Goal: Obtain resource: Download file/media

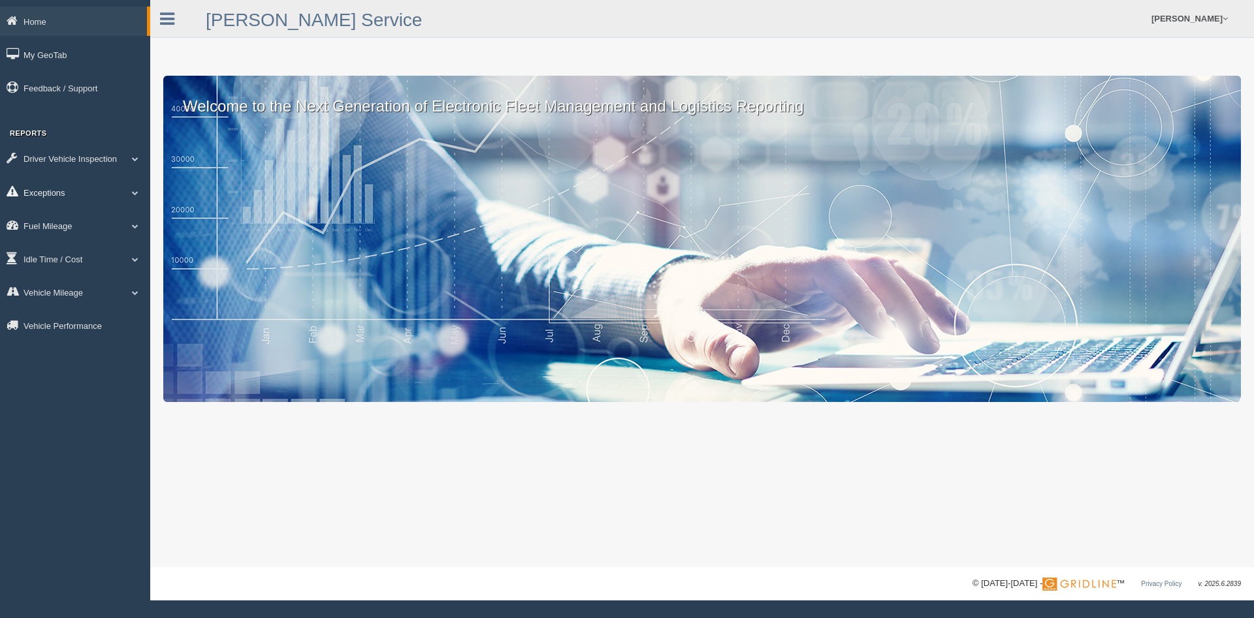
click at [134, 195] on span at bounding box center [135, 192] width 17 height 7
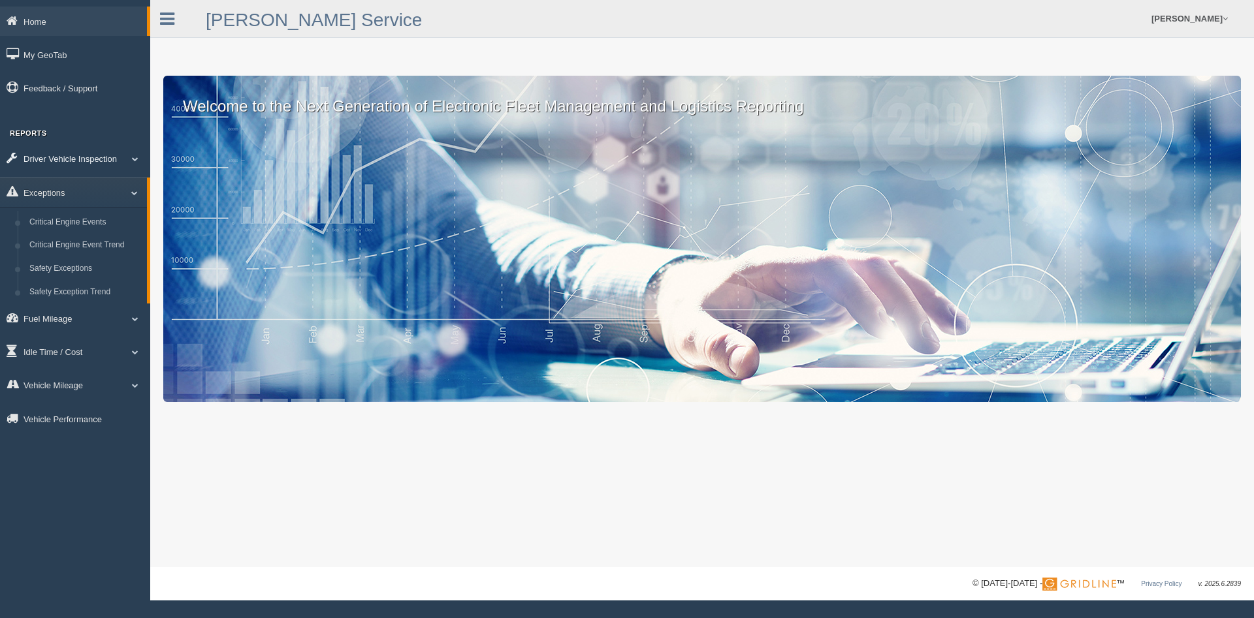
click at [139, 158] on span at bounding box center [135, 158] width 17 height 7
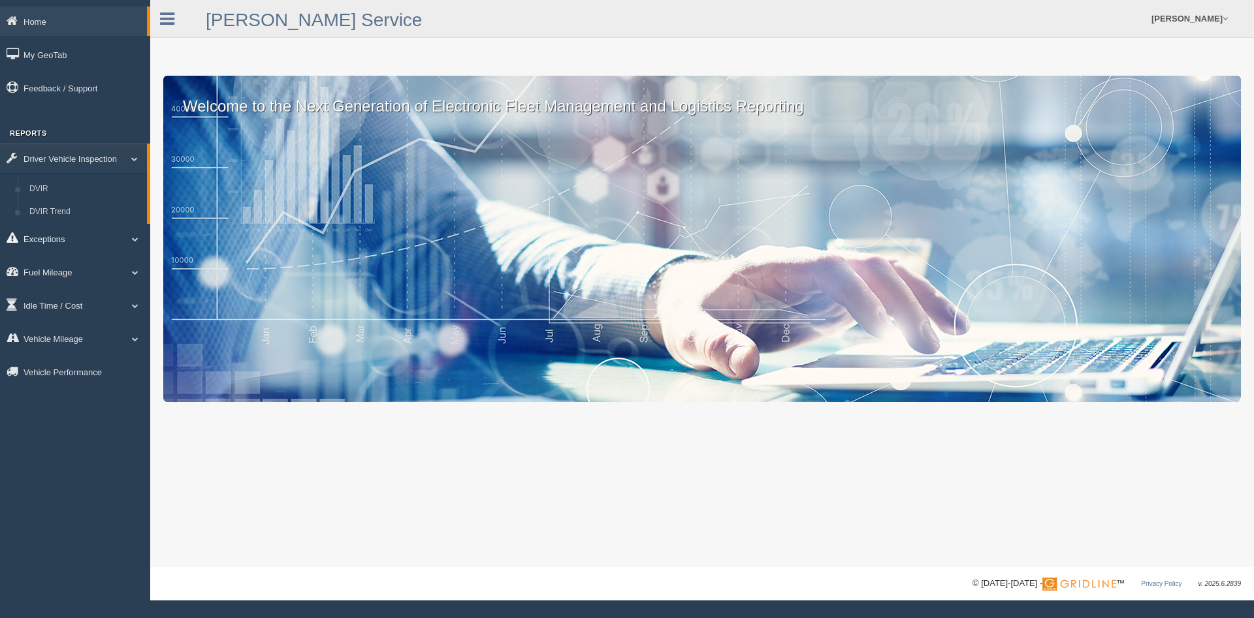
click at [47, 238] on link "Exceptions" at bounding box center [75, 238] width 150 height 29
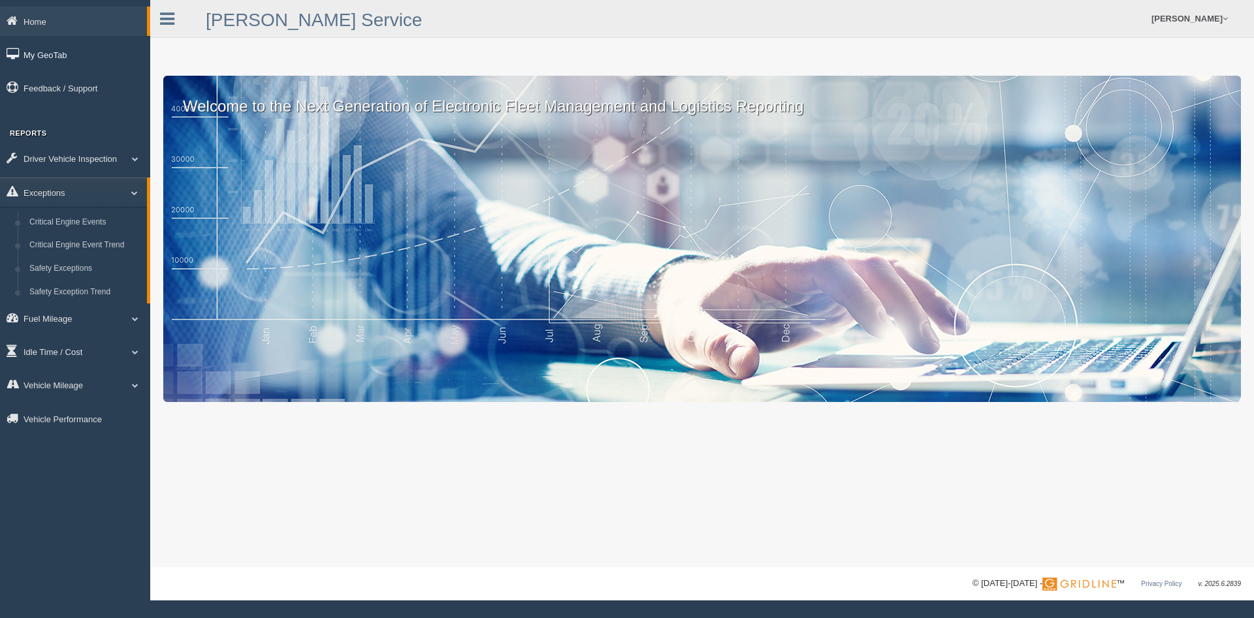
click at [43, 52] on link "My GeoTab" at bounding box center [75, 54] width 150 height 29
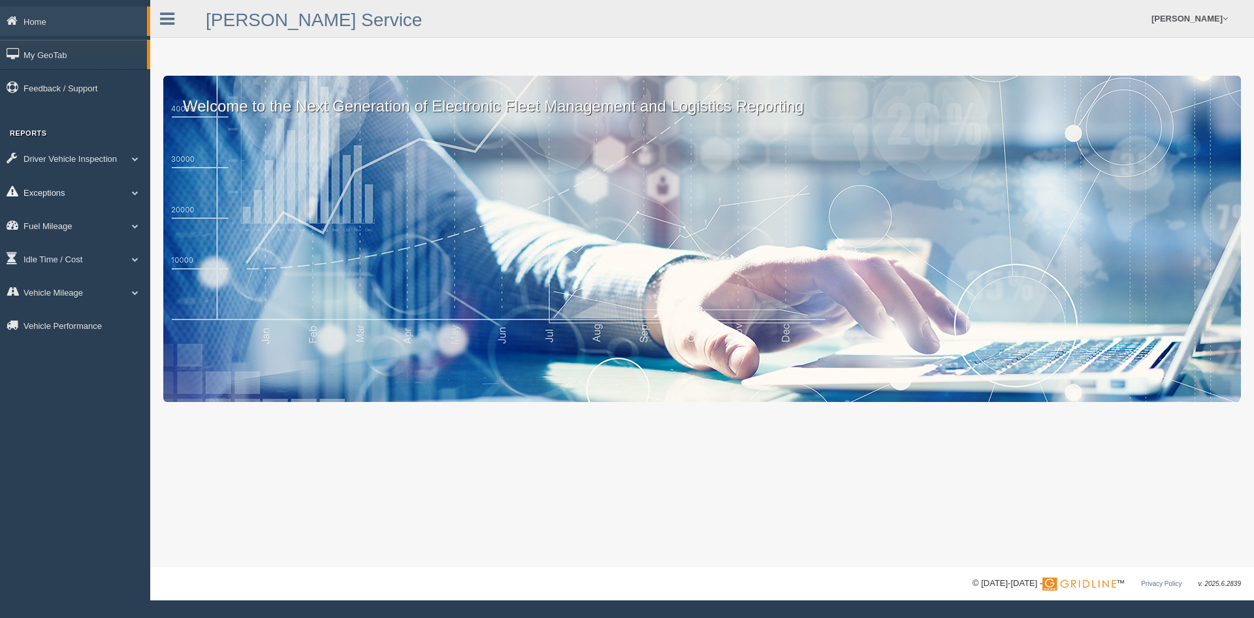
click at [134, 189] on link "Exceptions" at bounding box center [75, 192] width 150 height 29
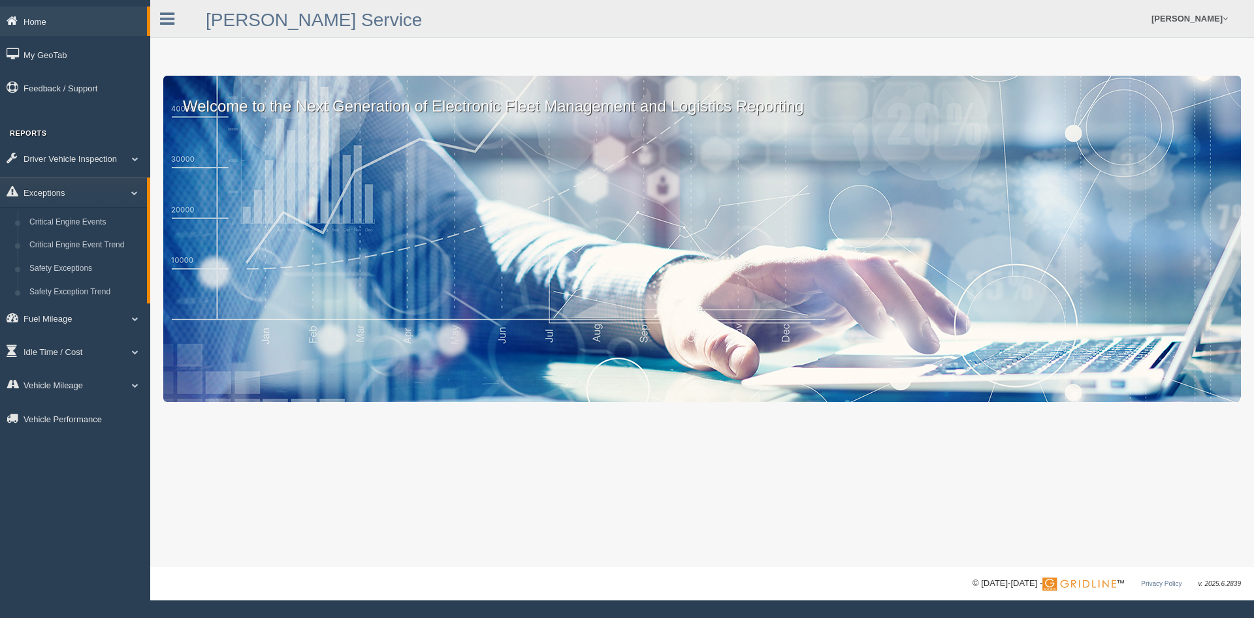
click at [24, 27] on link "Home" at bounding box center [73, 21] width 147 height 29
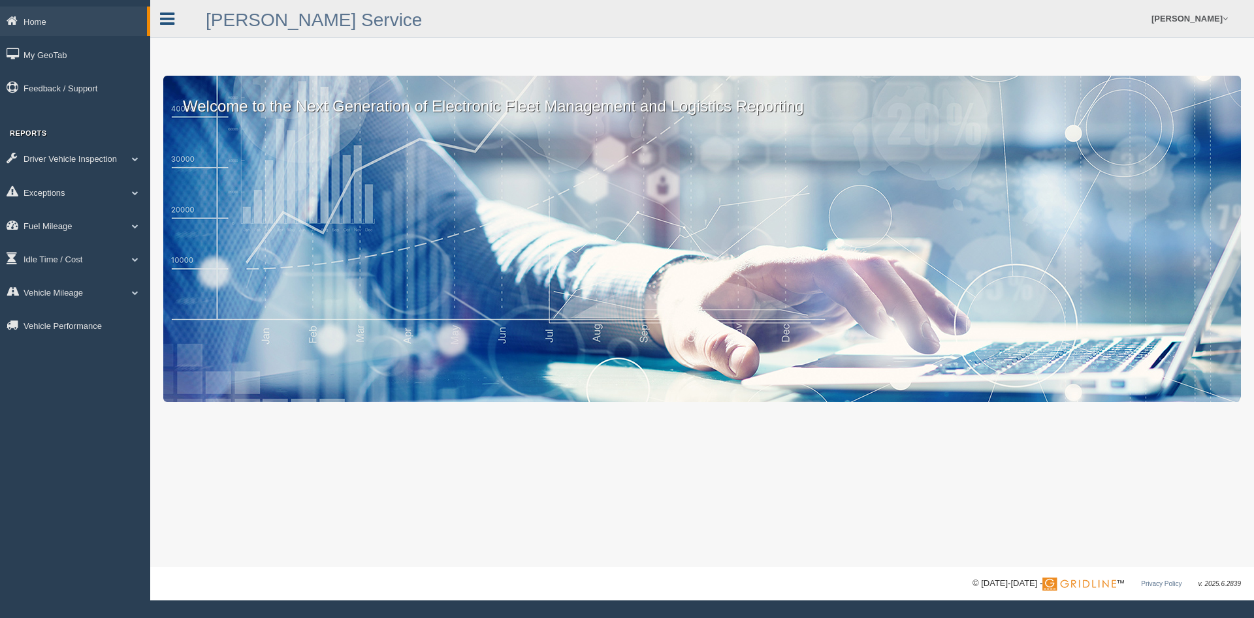
click at [162, 13] on icon at bounding box center [167, 18] width 14 height 17
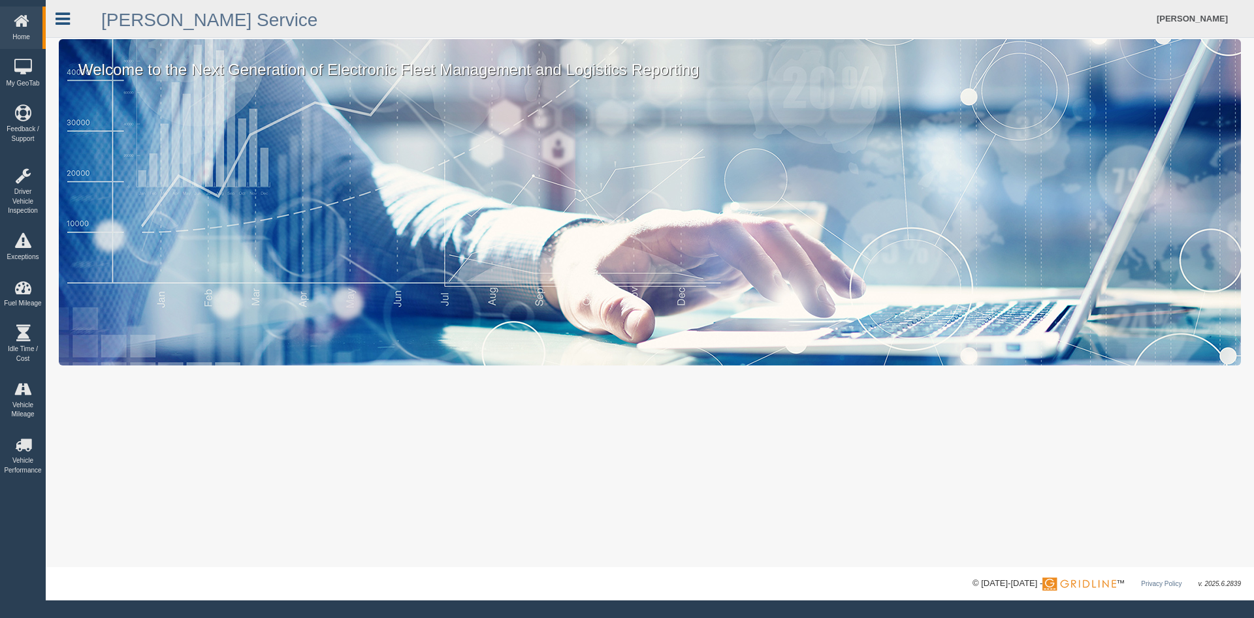
click at [65, 13] on icon at bounding box center [62, 18] width 14 height 17
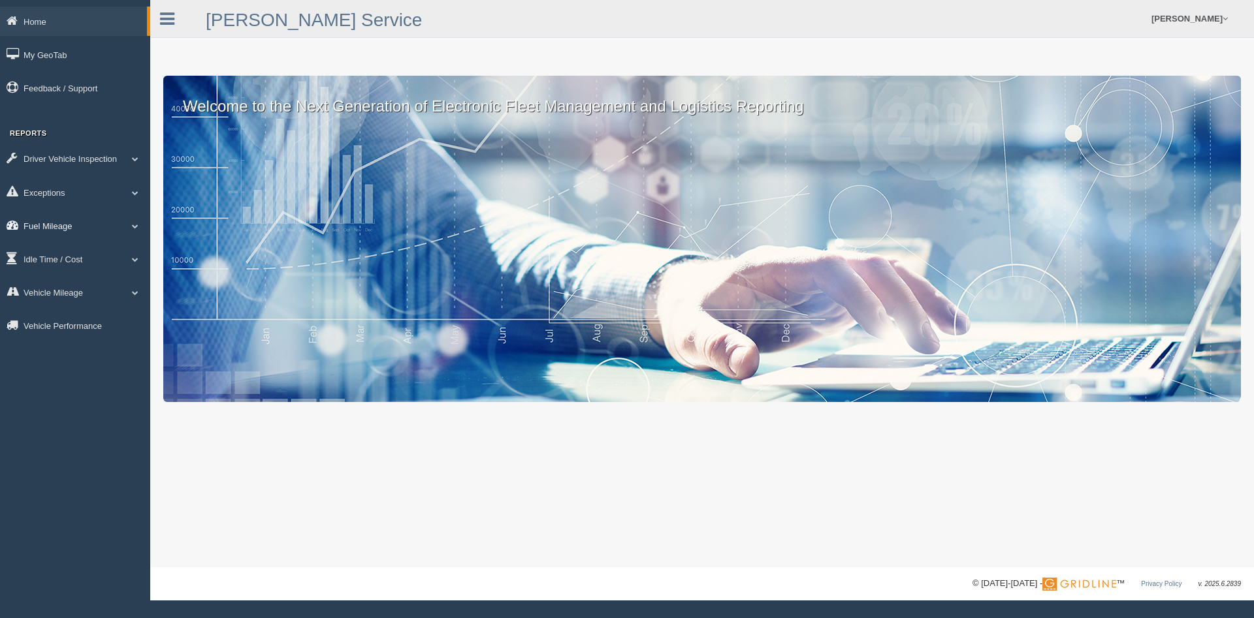
click at [136, 226] on span at bounding box center [135, 226] width 17 height 7
click at [131, 190] on span at bounding box center [135, 192] width 17 height 7
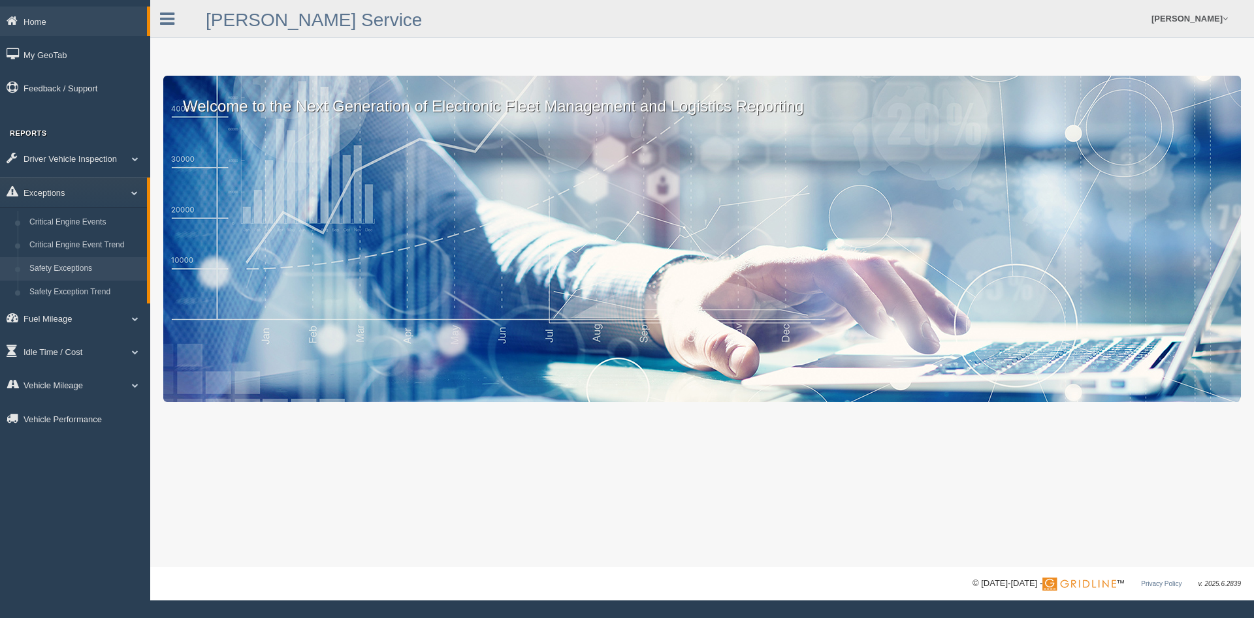
click at [84, 267] on link "Safety Exceptions" at bounding box center [85, 269] width 123 height 24
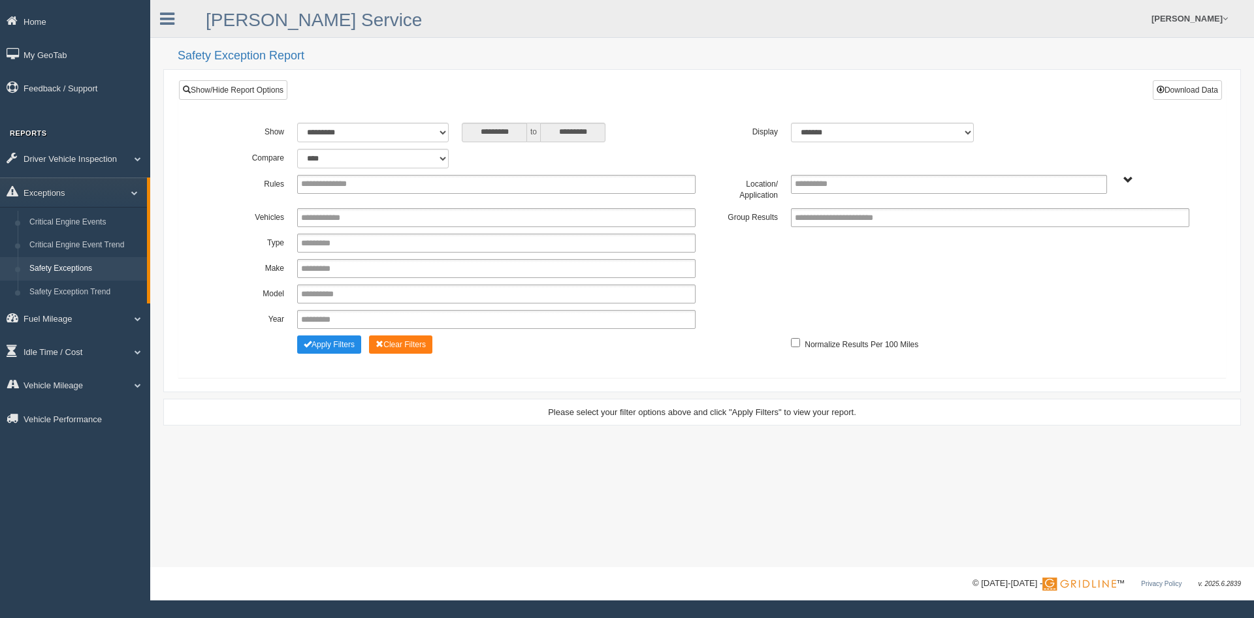
click at [326, 187] on input "**********" at bounding box center [336, 184] width 70 height 16
type input "**********"
click at [408, 264] on li "Excessive Safety Incident" at bounding box center [496, 267] width 397 height 16
click at [1161, 87] on span at bounding box center [1160, 90] width 8 height 8
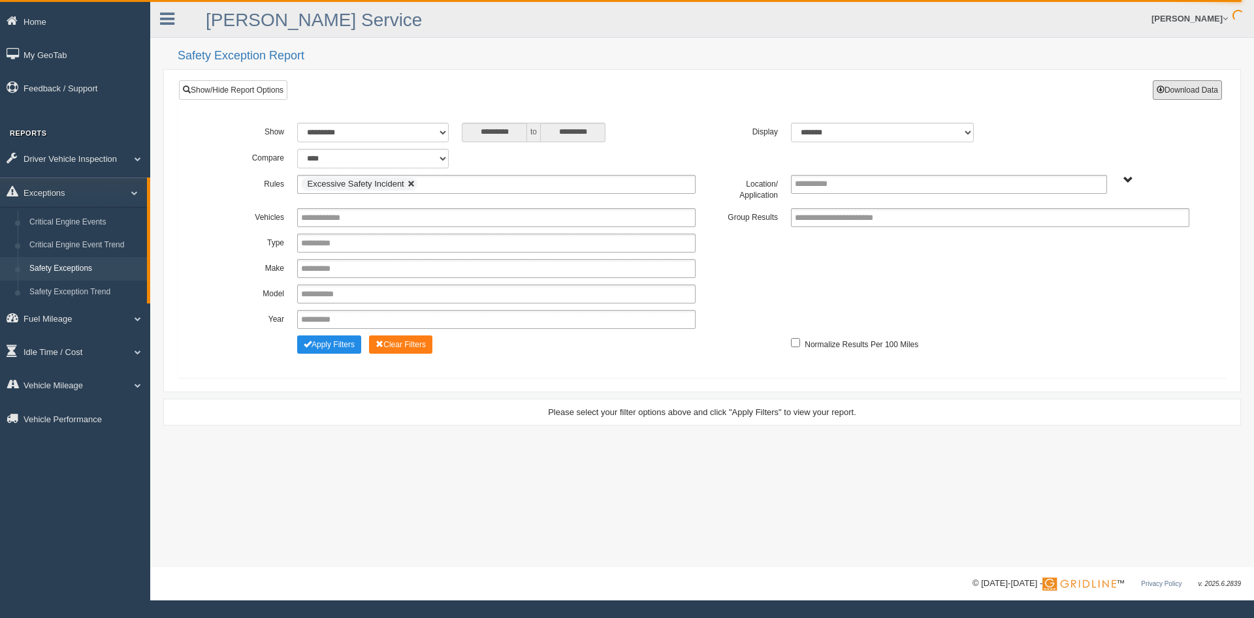
click at [408, 185] on link at bounding box center [411, 184] width 8 height 8
type input "**********"
click at [408, 185] on ul at bounding box center [496, 184] width 398 height 19
click at [368, 234] on li "[PERSON_NAME]" at bounding box center [496, 235] width 397 height 16
click at [396, 189] on ul "[PERSON_NAME]" at bounding box center [496, 184] width 398 height 19
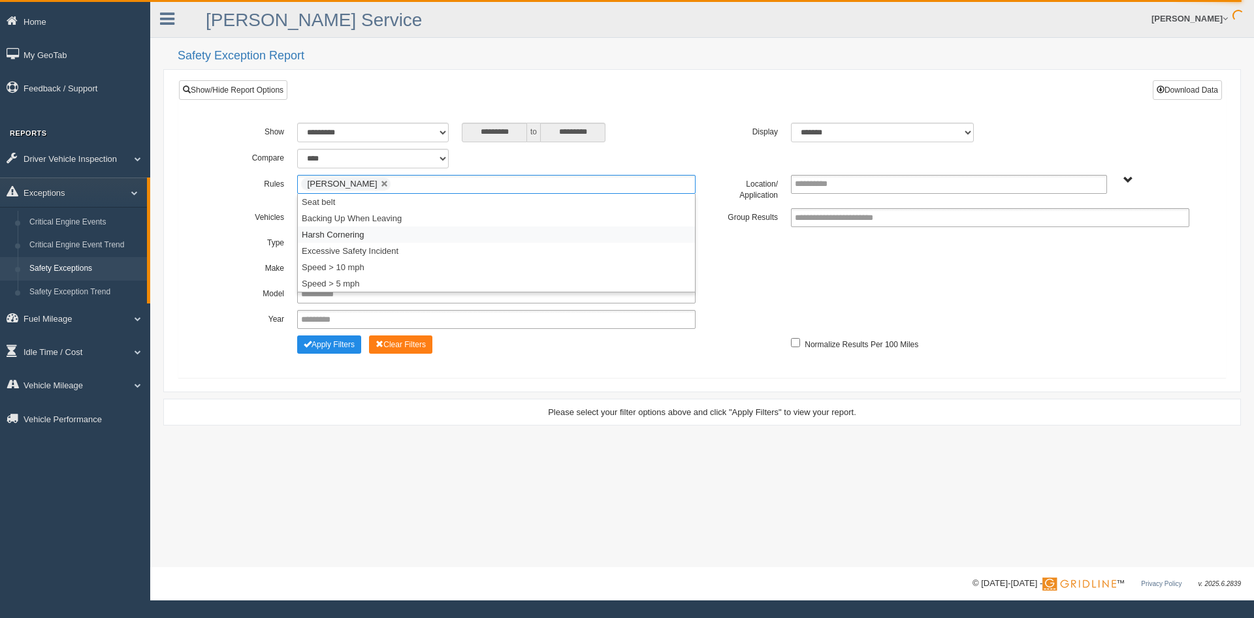
click at [365, 238] on li "Harsh Cornering" at bounding box center [496, 235] width 397 height 16
click at [478, 178] on input "text" at bounding box center [486, 184] width 16 height 16
click at [395, 248] on li "Speed > 10 mph" at bounding box center [496, 251] width 397 height 16
click at [345, 347] on button "Apply Filters" at bounding box center [329, 345] width 64 height 18
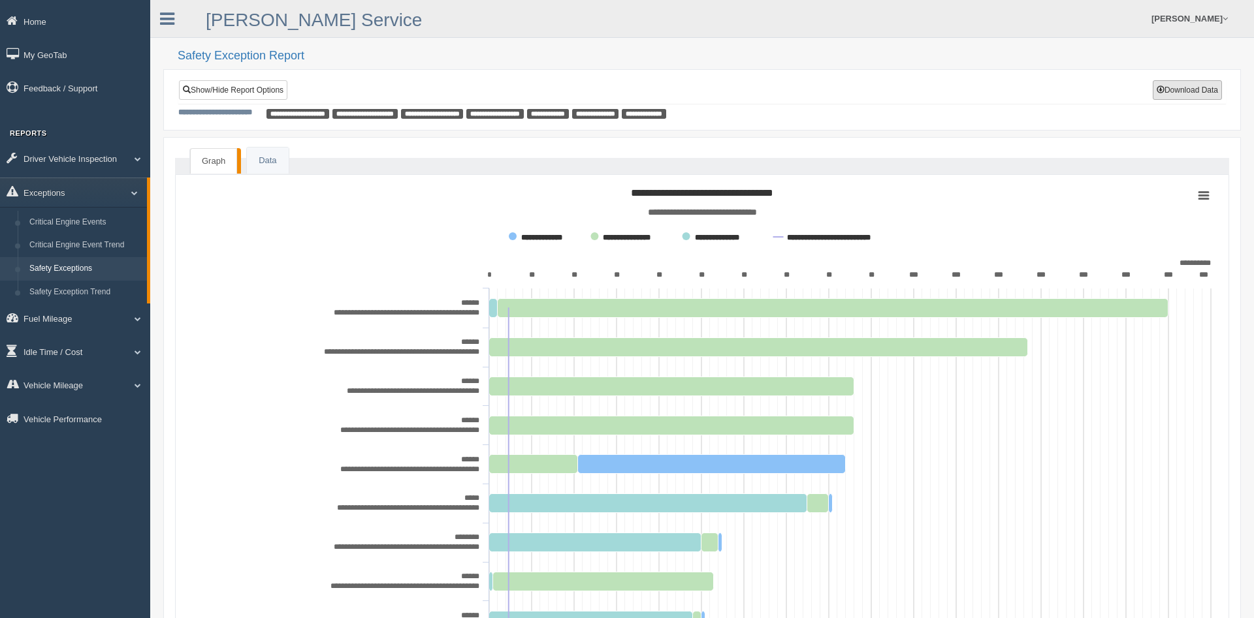
click at [1166, 88] on button "Download Data" at bounding box center [1186, 90] width 69 height 20
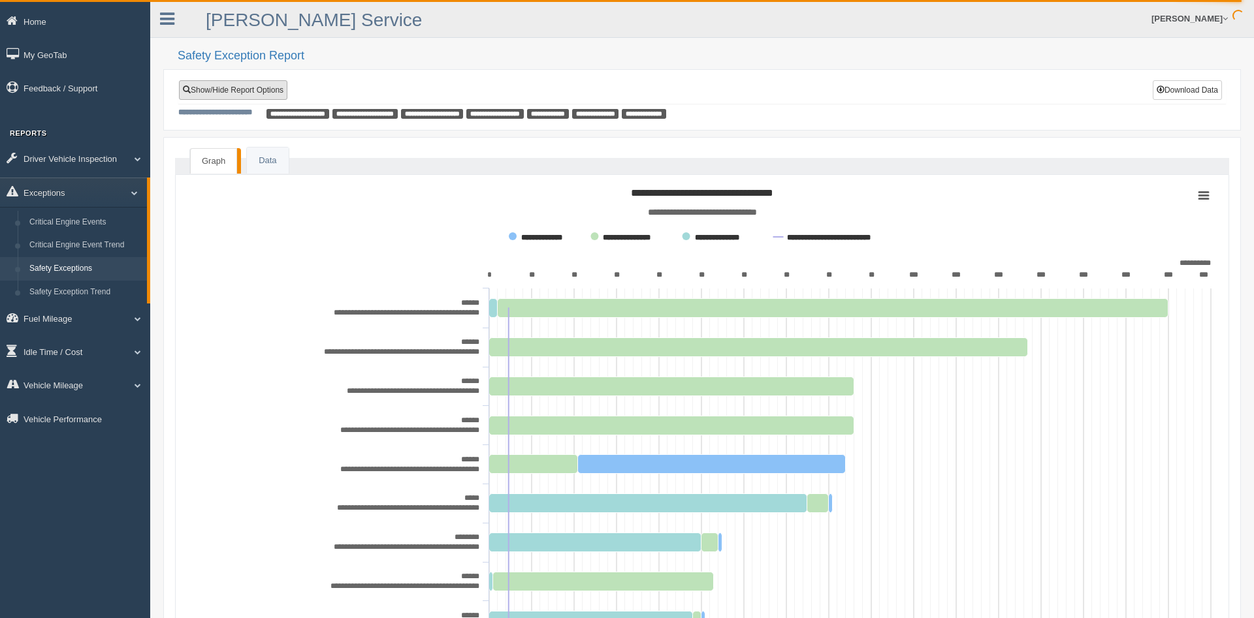
click at [242, 87] on link "Show/Hide Report Options" at bounding box center [233, 90] width 108 height 20
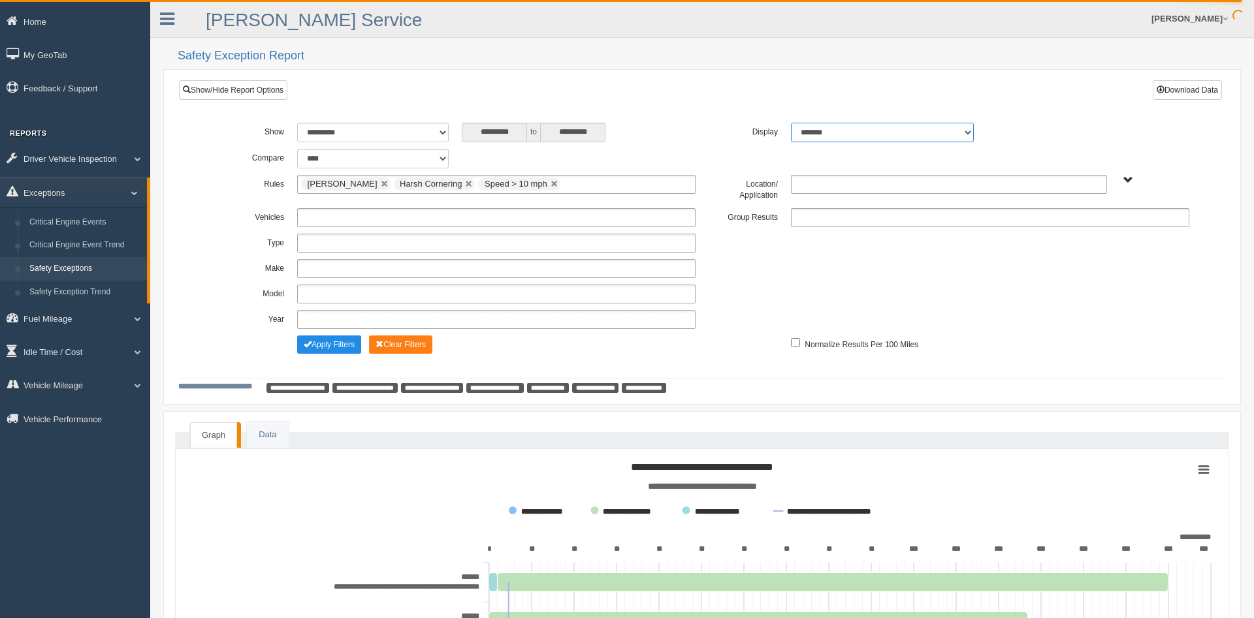
click at [791, 123] on select "******* ******" at bounding box center [882, 133] width 183 height 20
select select "**"
click option "******" at bounding box center [0, 0] width 0 height 0
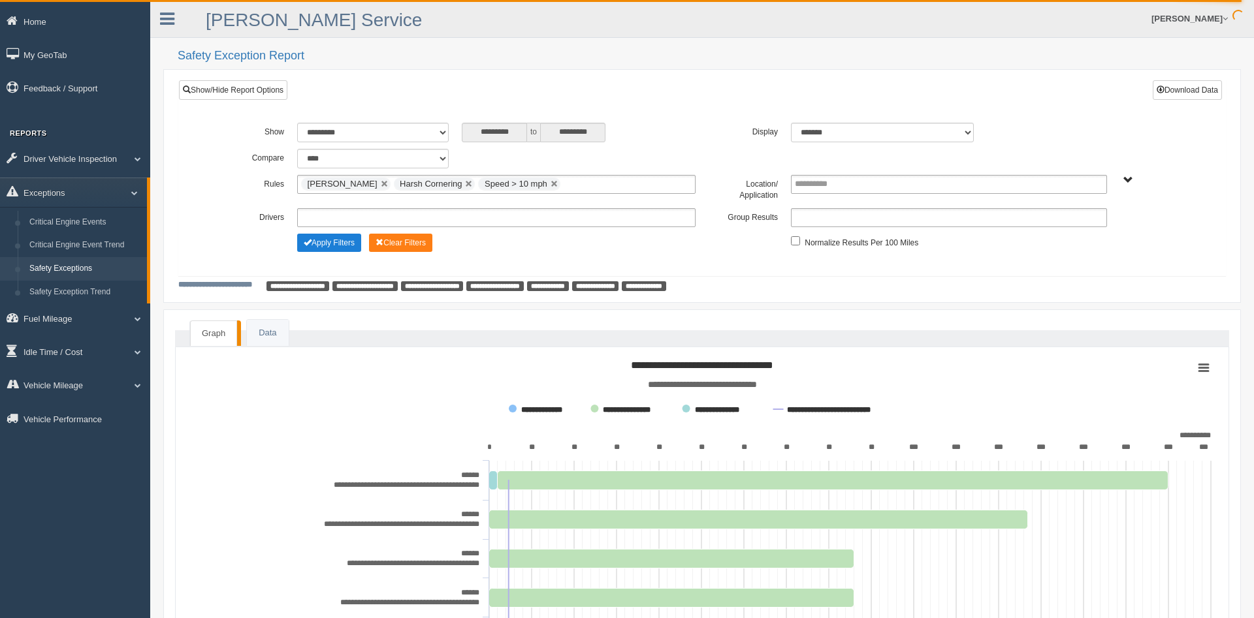
click at [332, 243] on button "Apply Filters" at bounding box center [329, 243] width 64 height 18
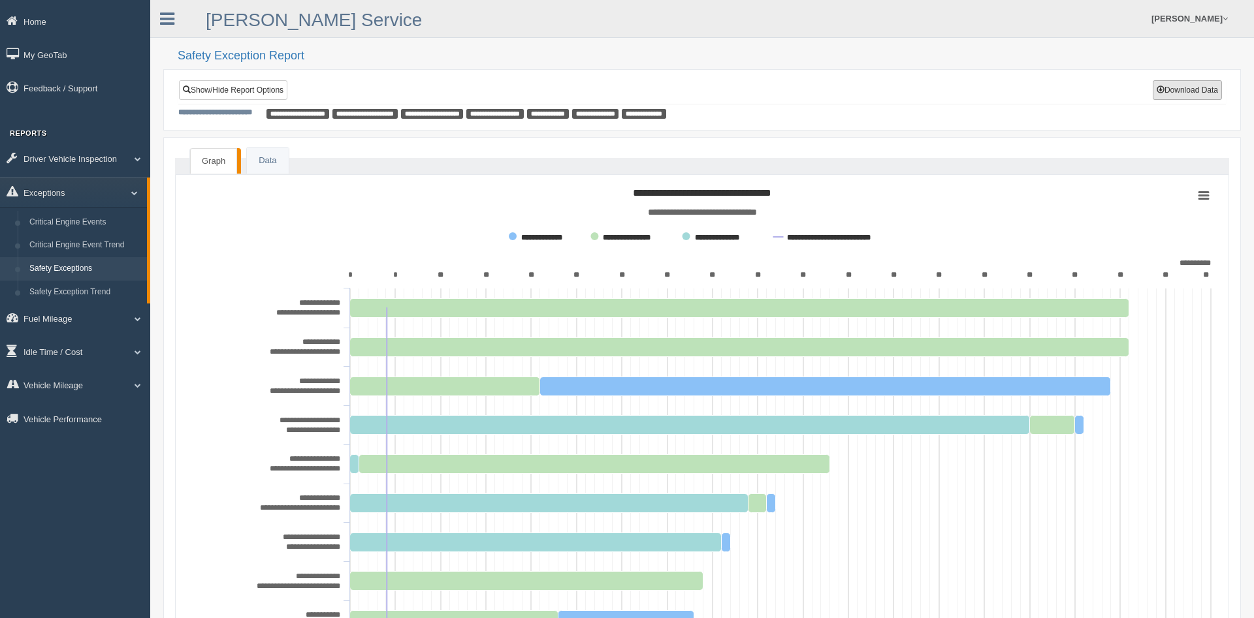
click at [1185, 87] on button "Download Data" at bounding box center [1186, 90] width 69 height 20
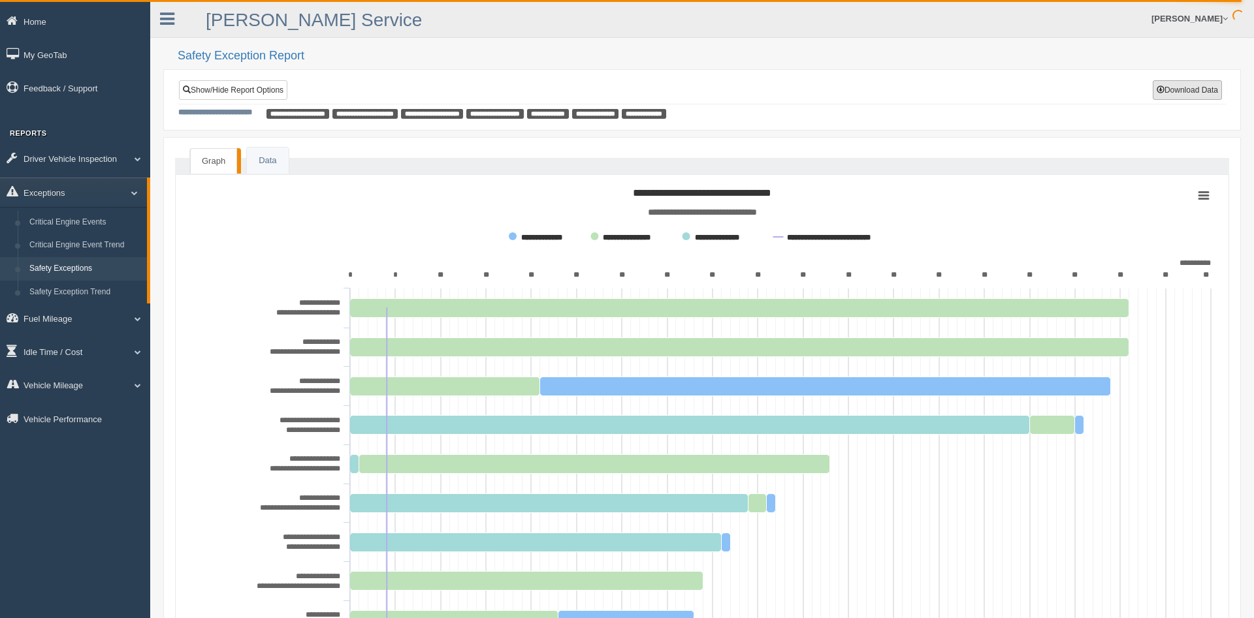
click at [1167, 83] on button "Download Data" at bounding box center [1186, 90] width 69 height 20
click at [1160, 91] on span at bounding box center [1160, 90] width 8 height 8
click at [270, 161] on link "Data" at bounding box center [267, 161] width 41 height 27
